Goal: Find specific page/section: Find specific page/section

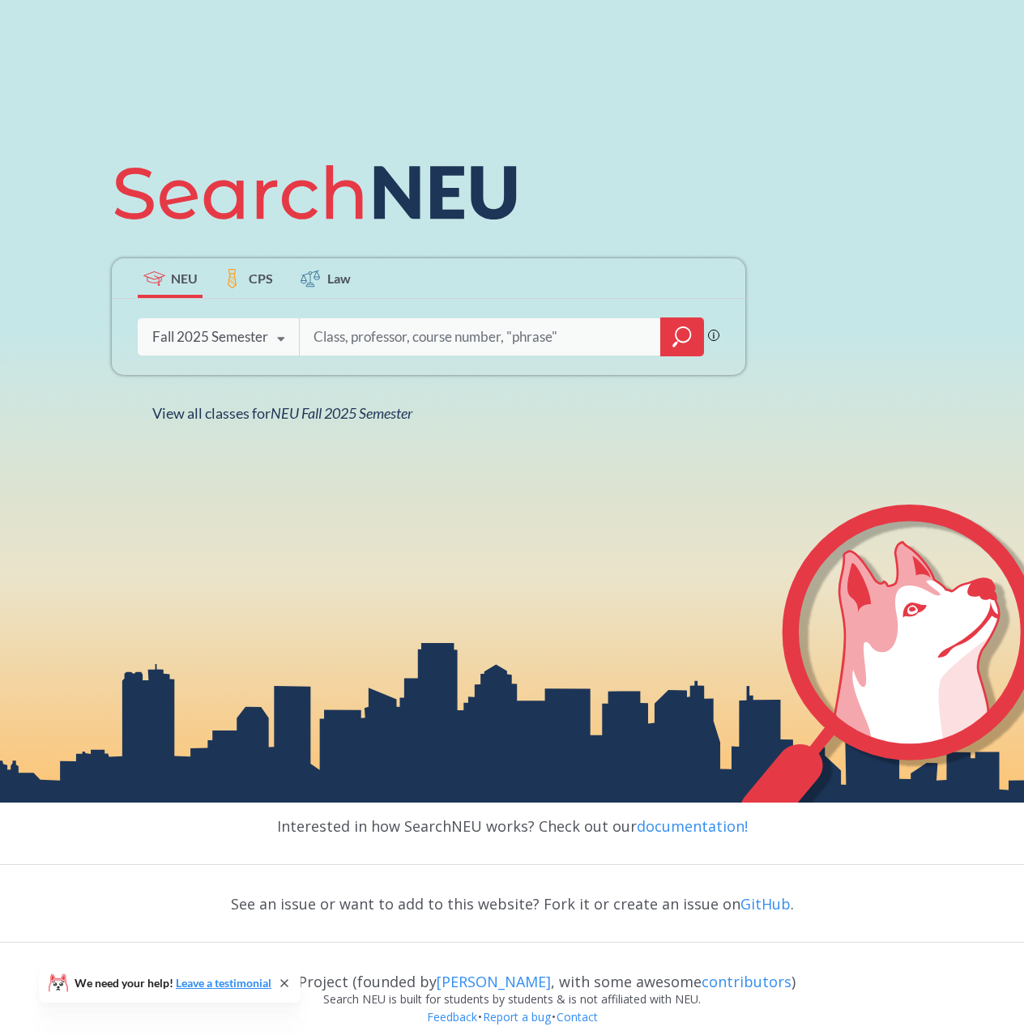
scroll to position [300, 0]
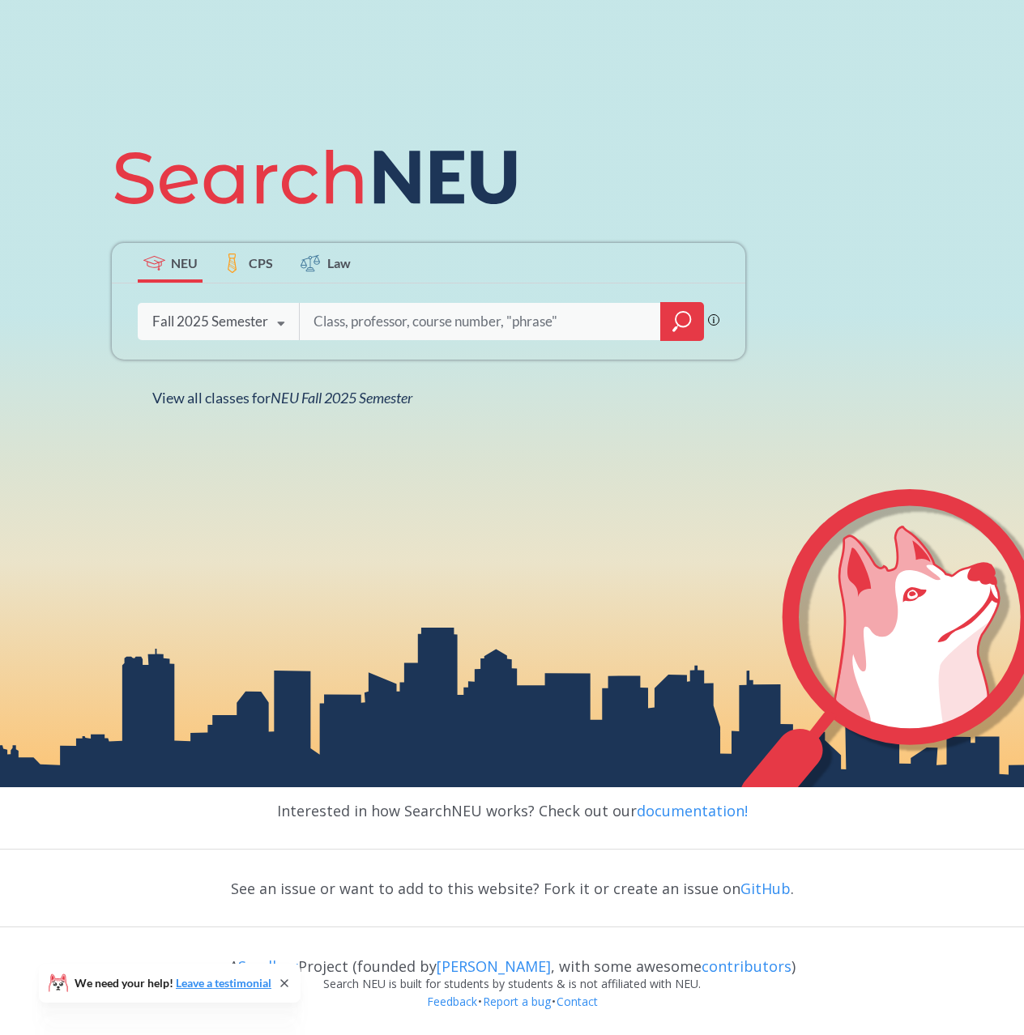
click at [205, 322] on div "Fall 2025 Semester" at bounding box center [210, 322] width 116 height 18
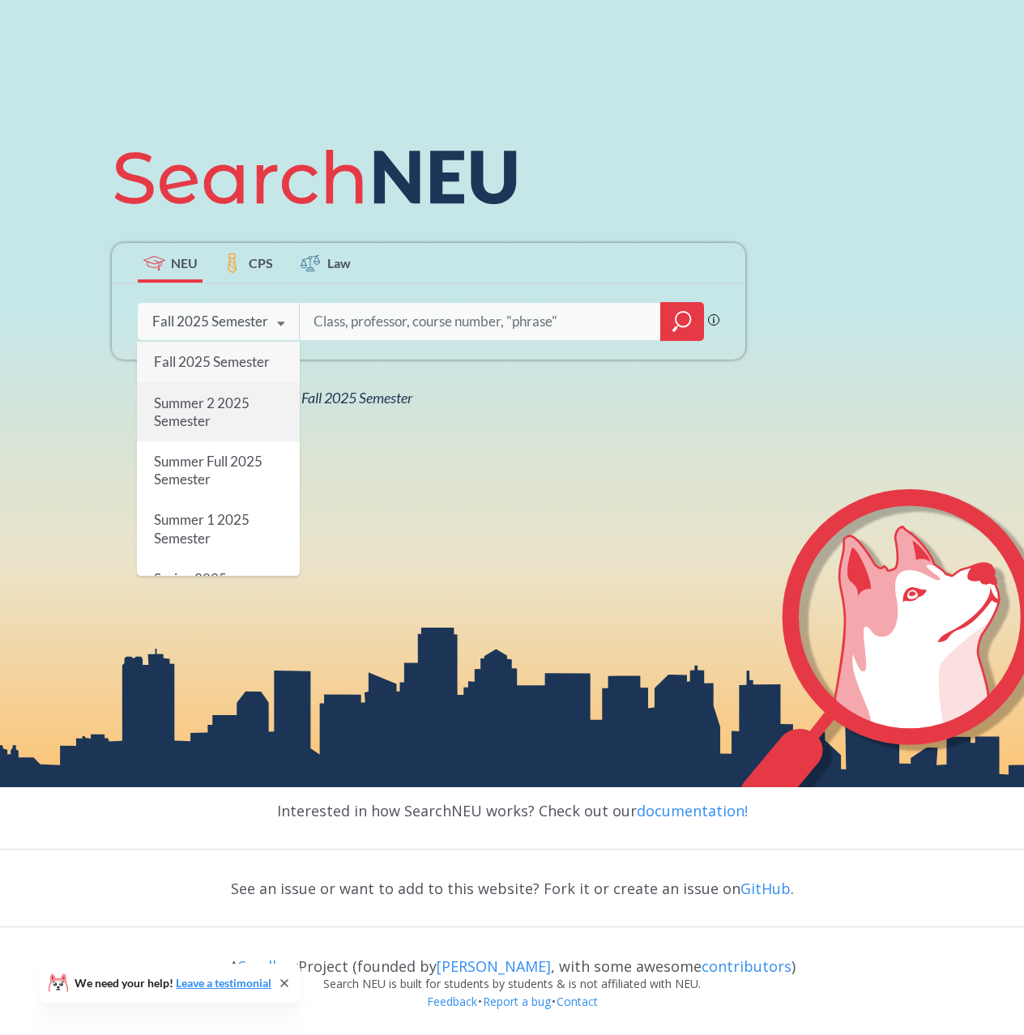
drag, startPoint x: 224, startPoint y: 421, endPoint x: 282, endPoint y: 384, distance: 69.2
click at [225, 420] on div "Summer 2 2025 Semester" at bounding box center [218, 412] width 163 height 58
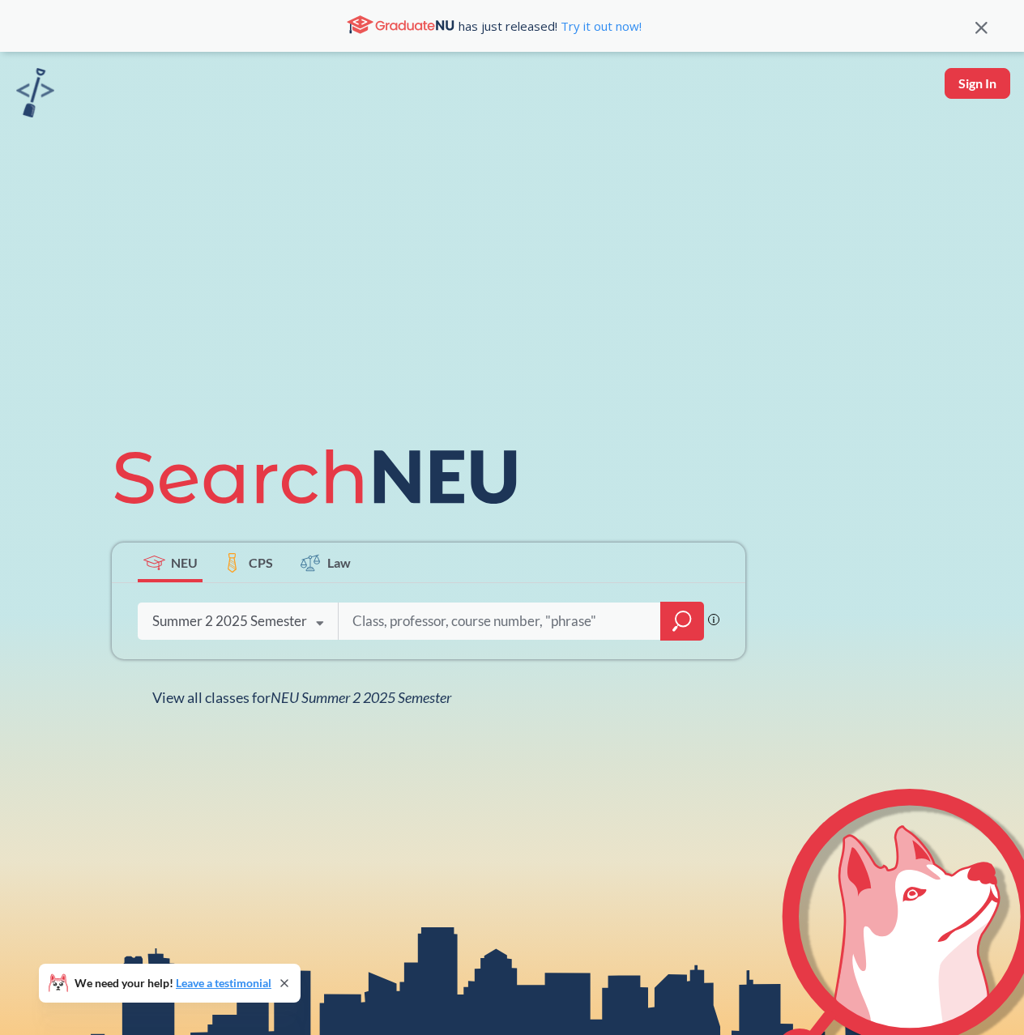
click at [429, 329] on div "NEU CPS Law Phrase search guarantees the exact search appears in the results. E…" at bounding box center [512, 569] width 1024 height 1035
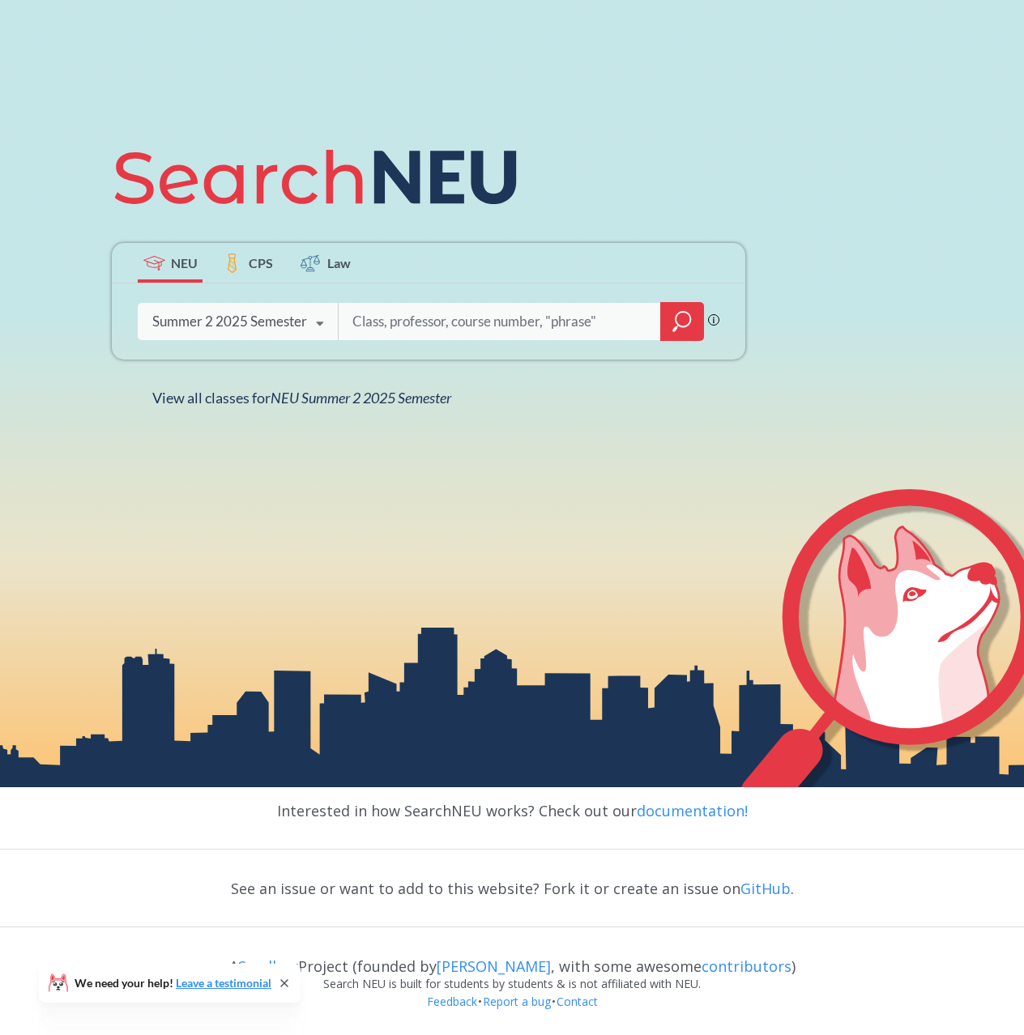
click at [411, 308] on input "search" at bounding box center [500, 322] width 298 height 34
type input "cs 1800"
